Goal: Task Accomplishment & Management: Complete application form

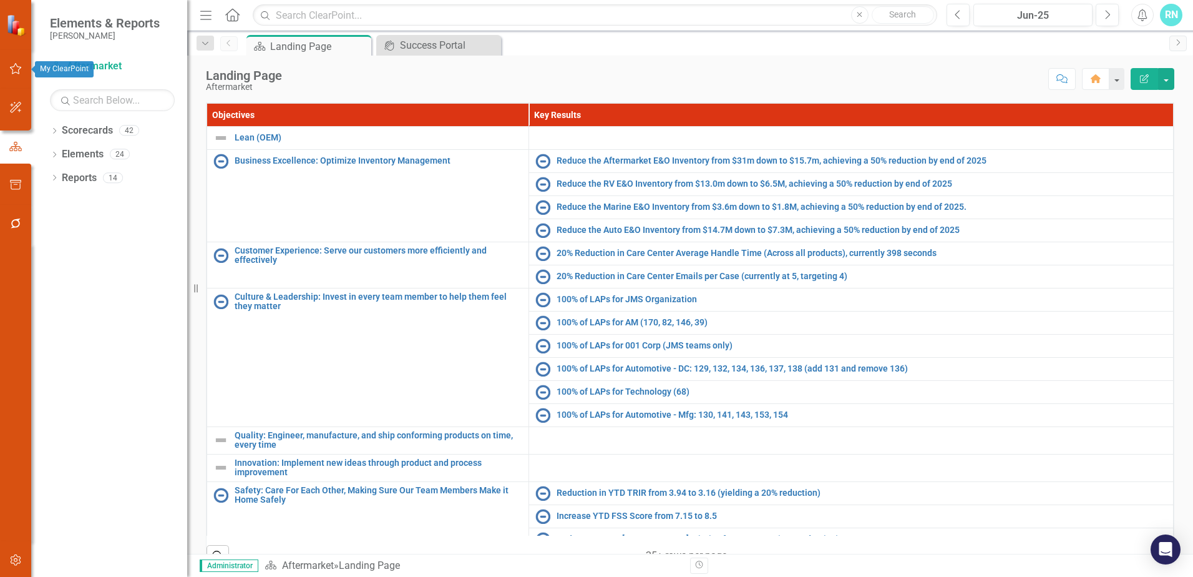
click at [16, 64] on icon "button" at bounding box center [15, 69] width 13 height 10
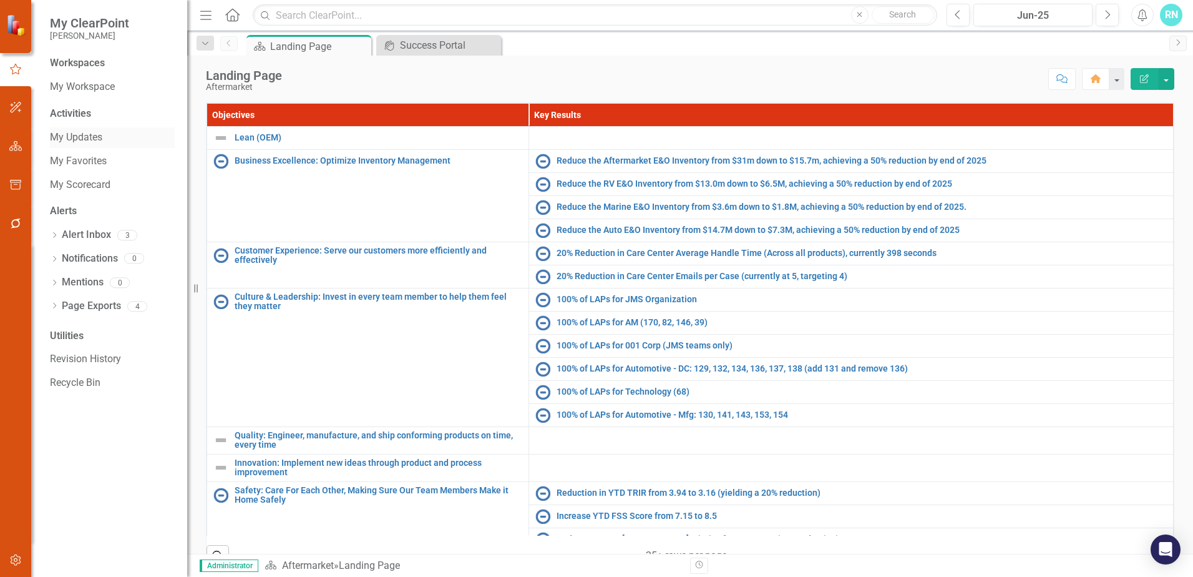
click at [76, 135] on link "My Updates" at bounding box center [112, 137] width 125 height 14
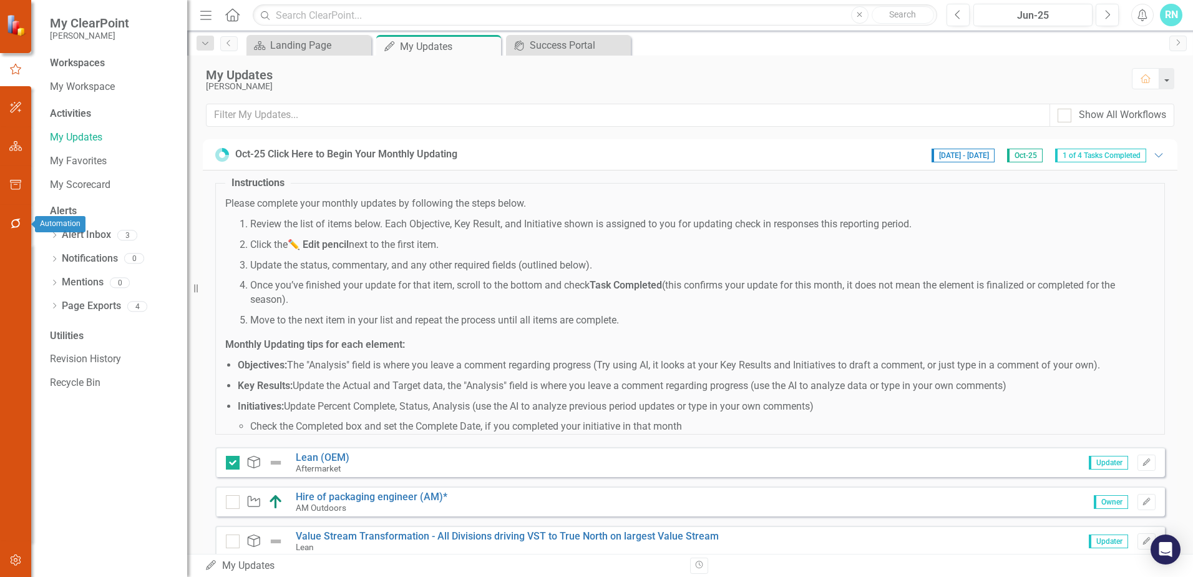
click at [12, 221] on icon "button" at bounding box center [15, 223] width 13 height 10
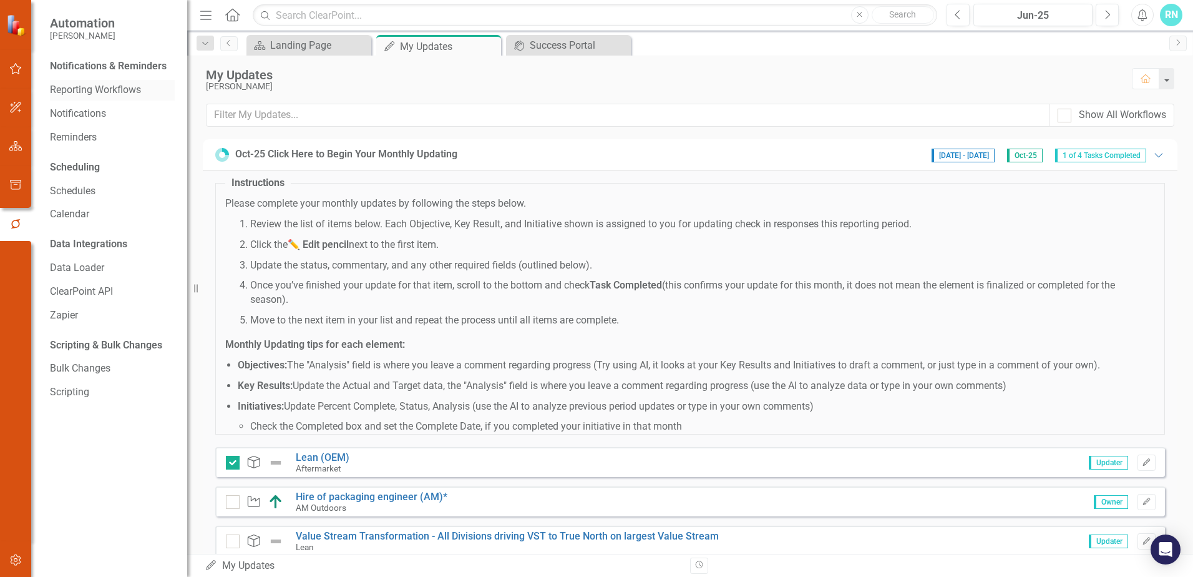
click at [102, 85] on link "Reporting Workflows" at bounding box center [112, 90] width 125 height 14
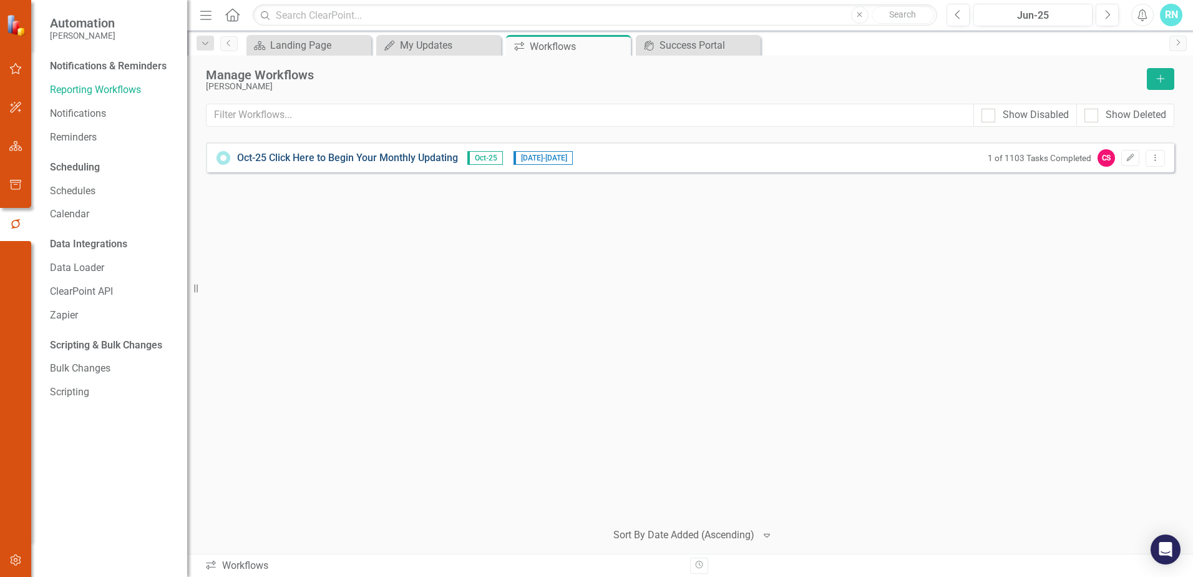
click at [376, 154] on link "Oct-25 Click Here to Begin Your Monthly Updating" at bounding box center [347, 158] width 221 height 14
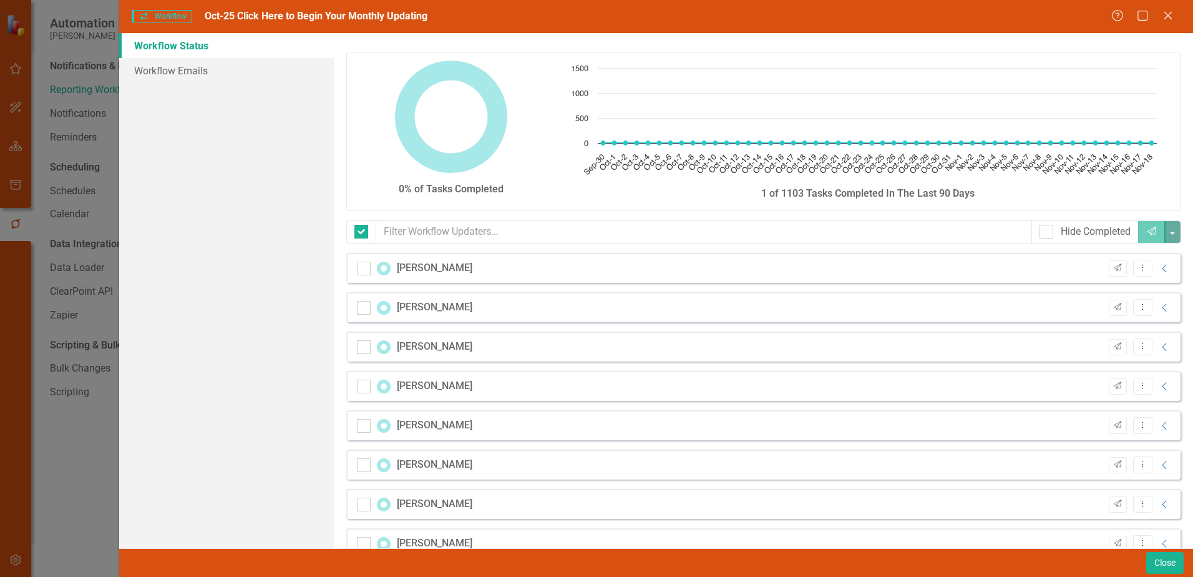
click at [1169, 12] on icon "Close" at bounding box center [1168, 16] width 12 height 10
checkbox input "false"
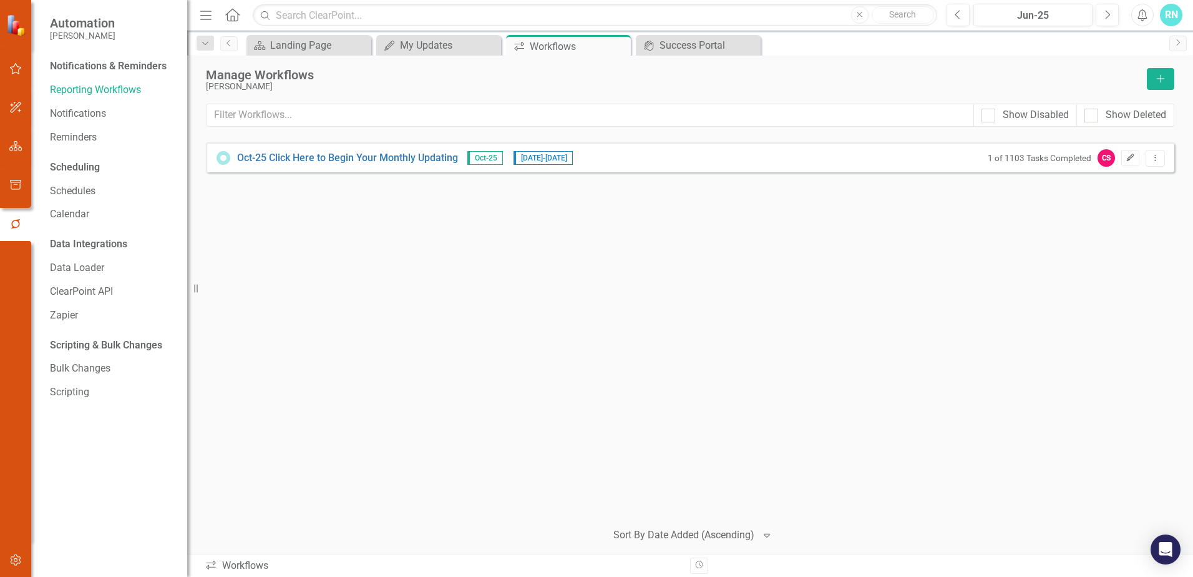
click at [1126, 157] on icon "Edit" at bounding box center [1130, 157] width 9 height 7
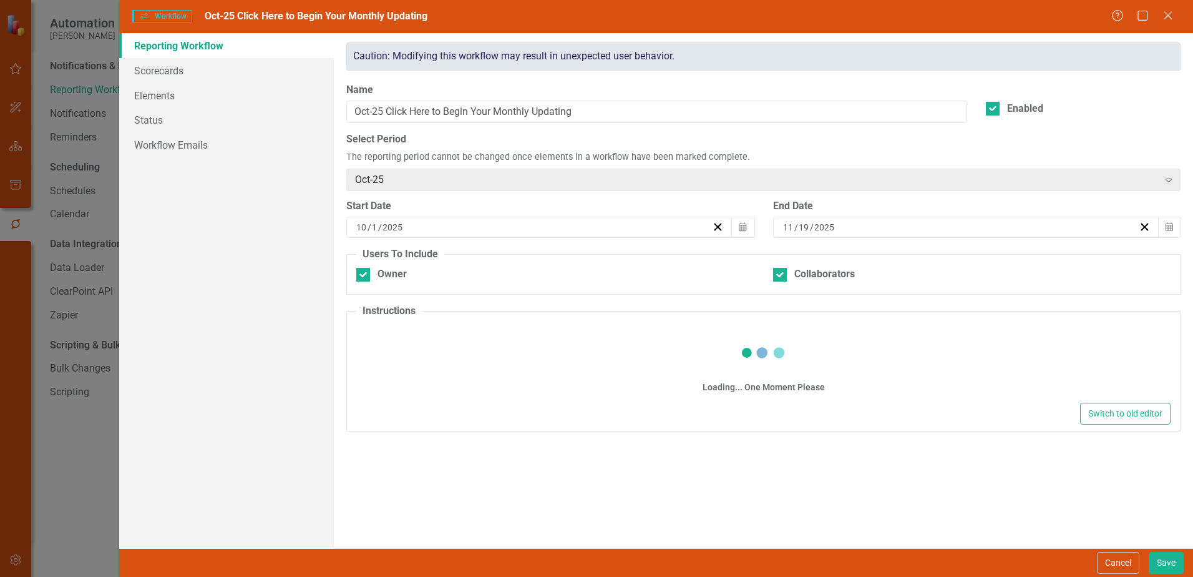
checkbox input "true"
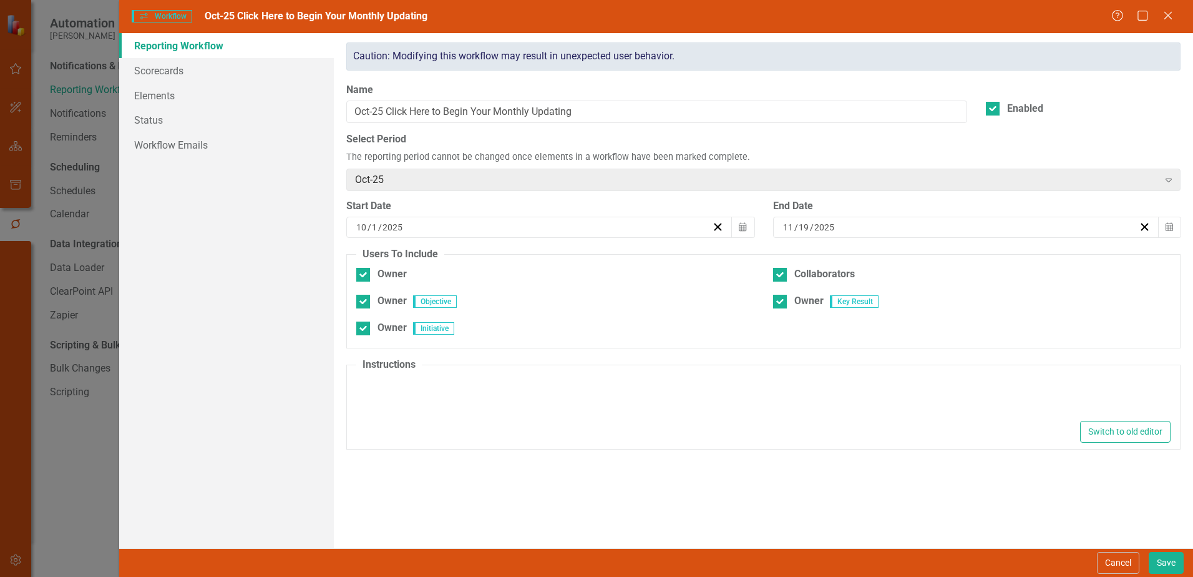
type textarea "<l ipsu-dolor="043" sita-con="990">Adipis elitsedd eius tempori utlabor et dolo…"
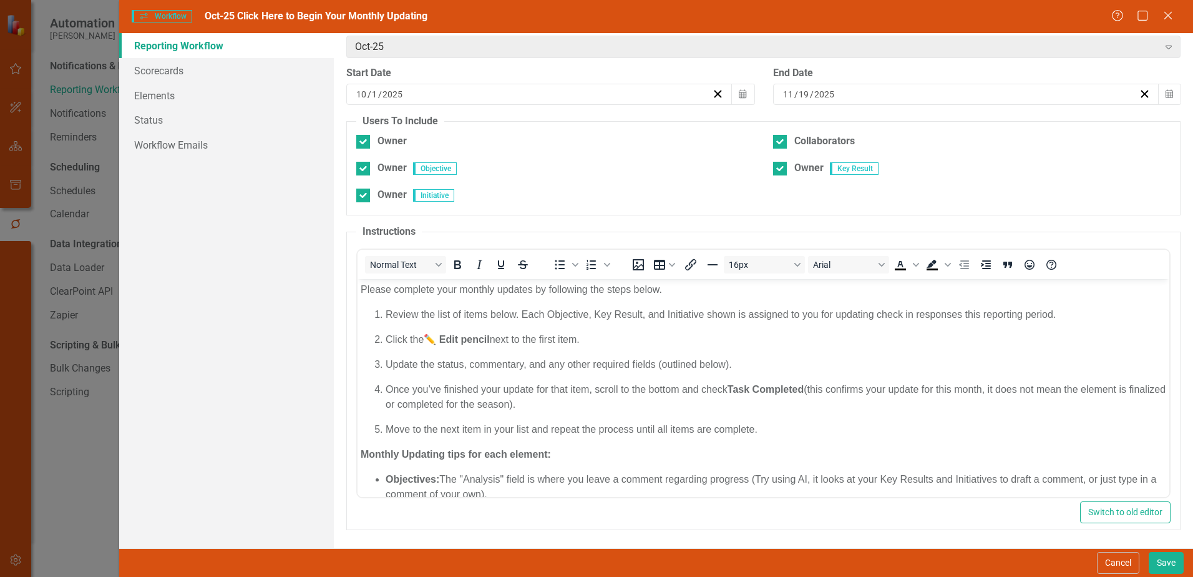
click at [340, 222] on div "Caution: Modifying this workflow may result in unexpected user behavior. Name O…" at bounding box center [763, 225] width 853 height 630
